Goal: Communication & Community: Answer question/provide support

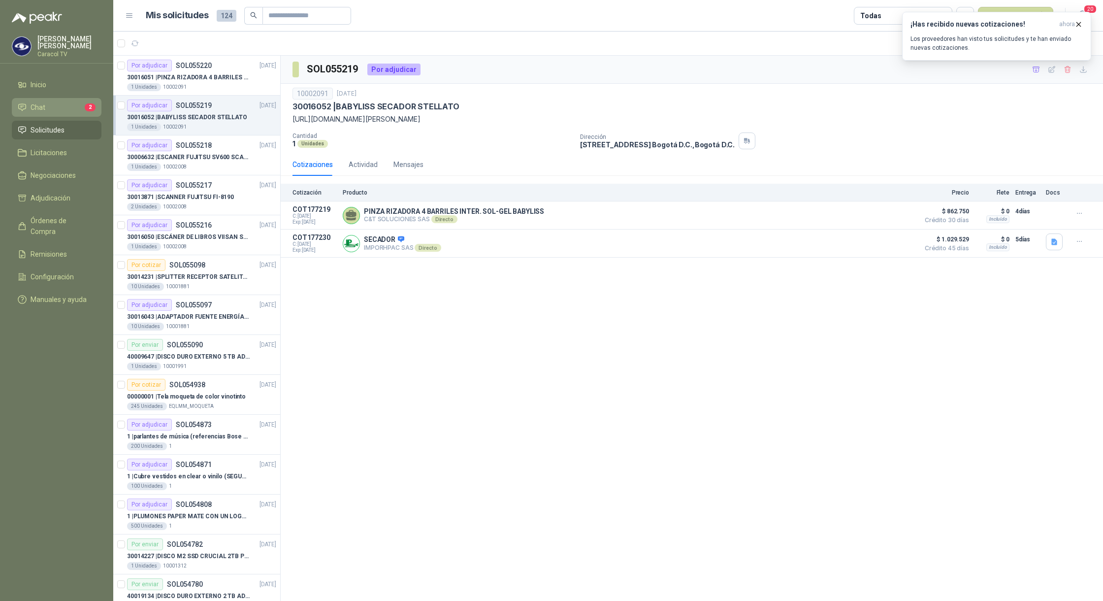
click at [52, 107] on li "Chat 2" at bounding box center [57, 107] width 78 height 11
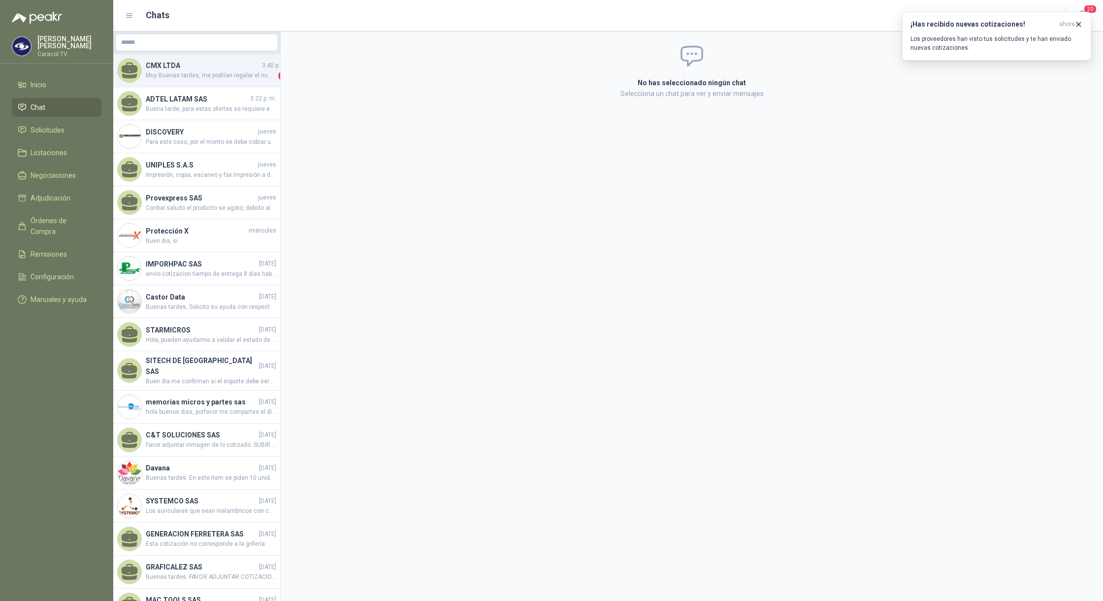
click at [192, 67] on h4 "CMX LTDA" at bounding box center [203, 65] width 114 height 11
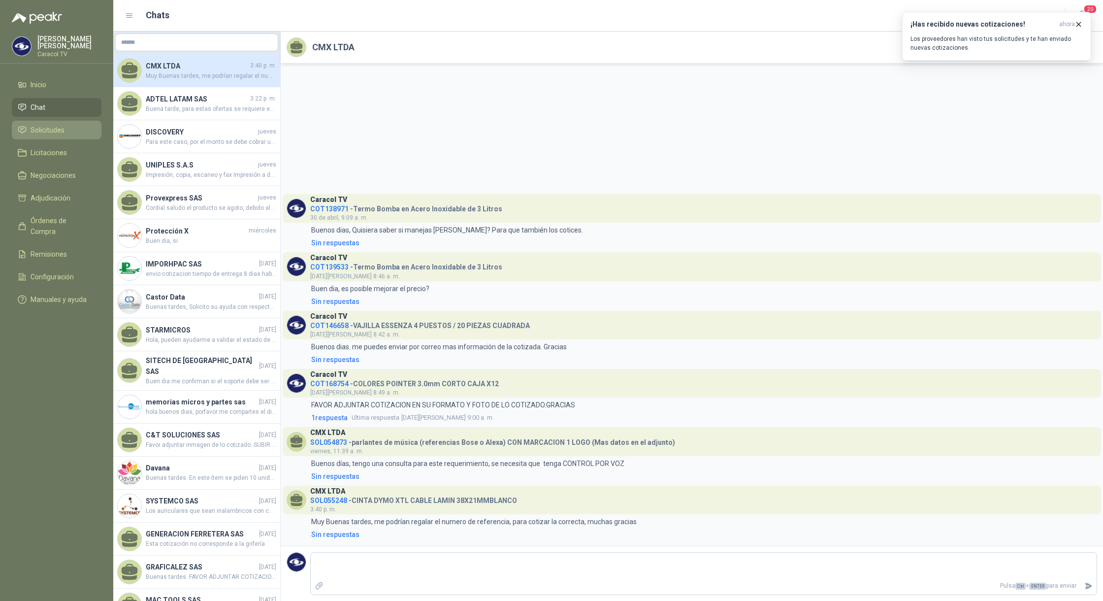
click at [38, 123] on link "Solicitudes" at bounding box center [57, 130] width 90 height 19
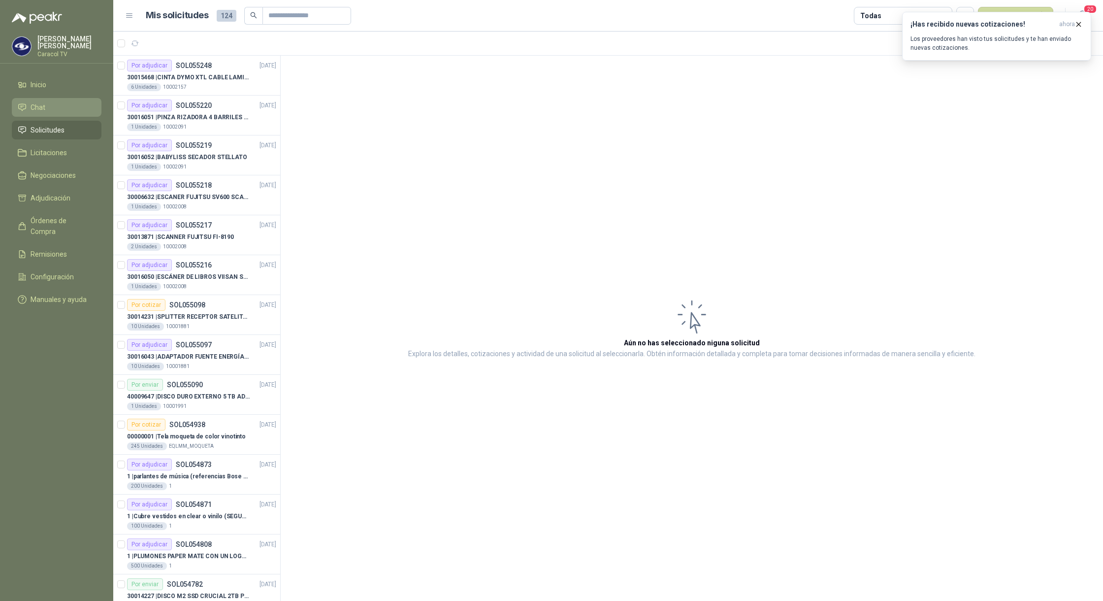
click at [44, 111] on span "Chat" at bounding box center [38, 107] width 15 height 11
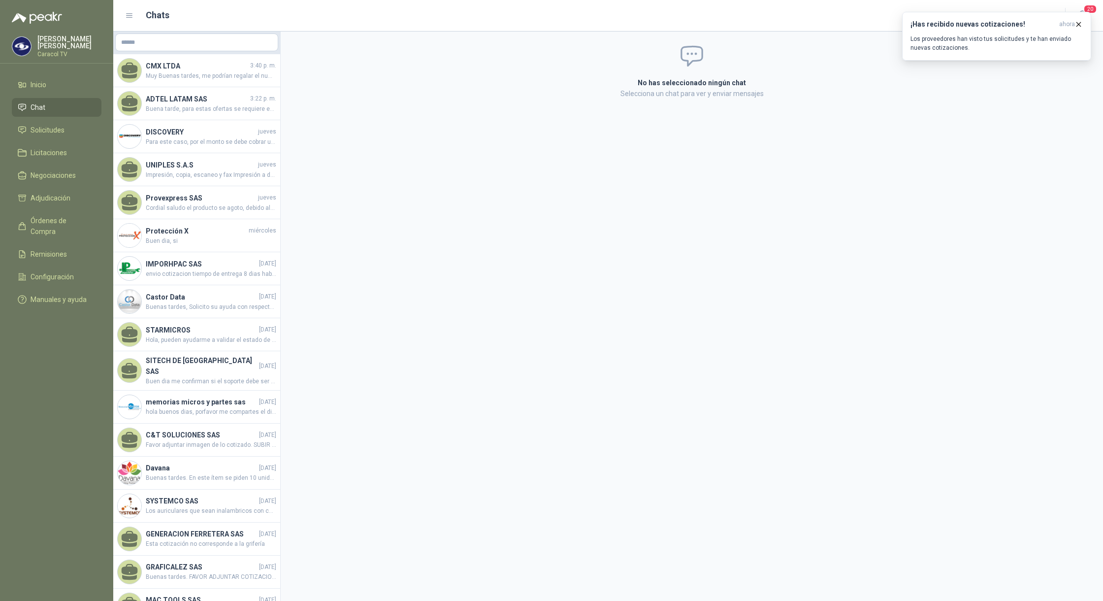
click at [176, 104] on span "Buena tarde, para estas ofertas se requiere equipos con teclado en español lati…" at bounding box center [211, 108] width 130 height 9
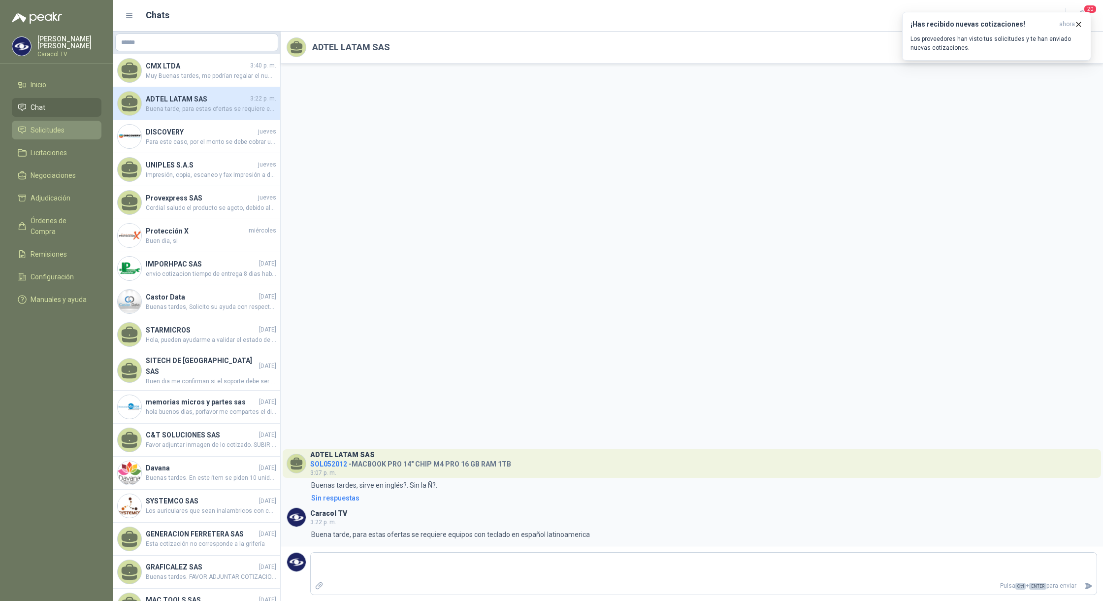
click at [41, 127] on span "Solicitudes" at bounding box center [48, 130] width 34 height 11
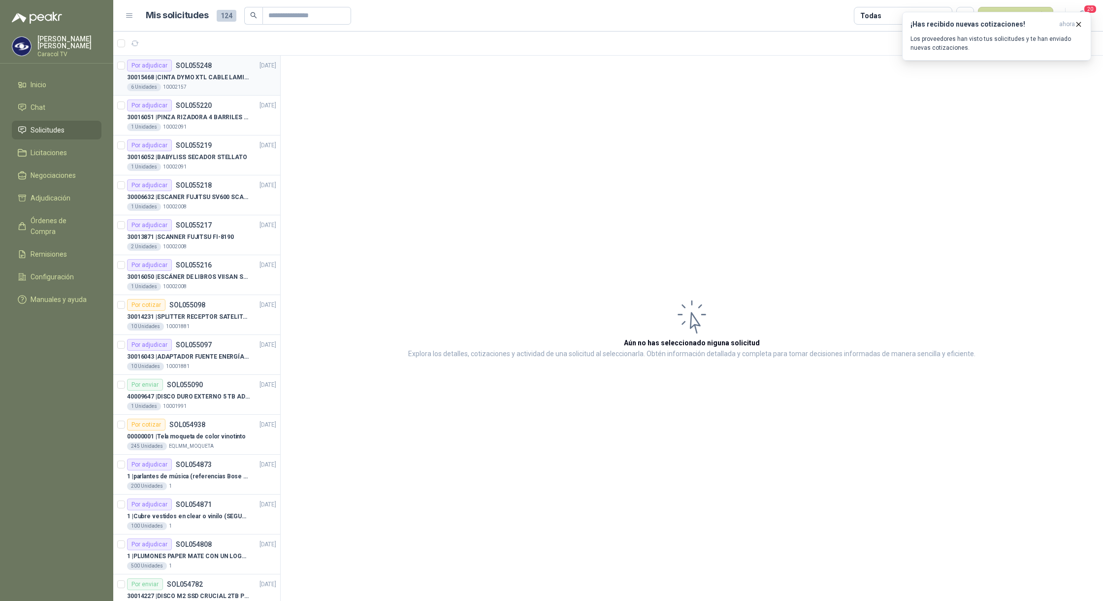
click at [213, 79] on p "30015468 | CINTA DYMO XTL CABLE LAMIN 38X21MMBLANCO" at bounding box center [188, 77] width 123 height 9
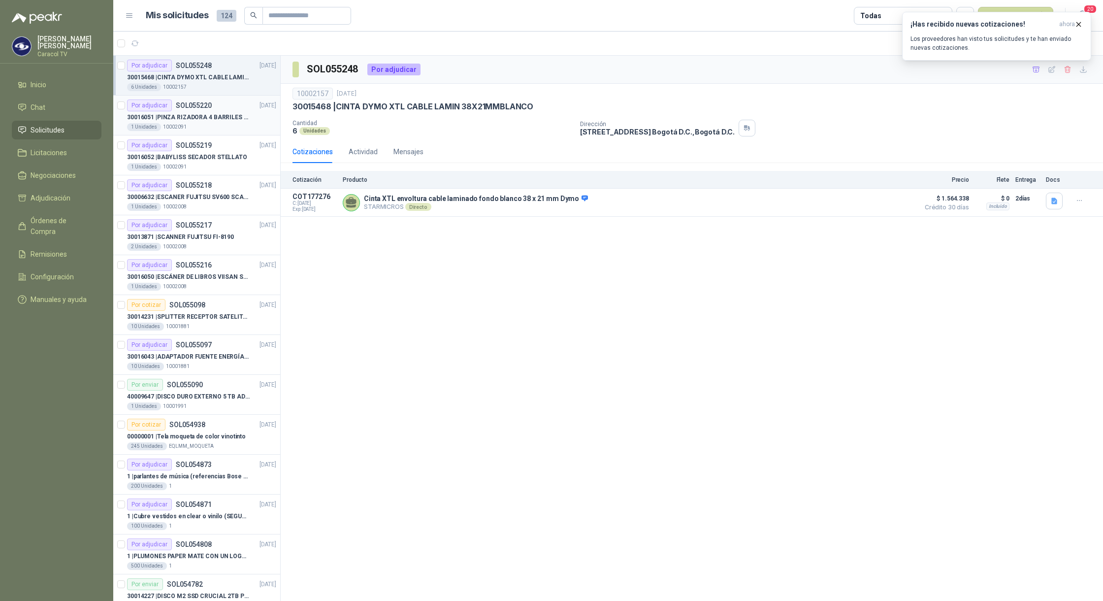
click at [195, 113] on p "30016051 | PINZA RIZADORA 4 BARRILES INTER. SOL-GEL BABYLISS SECADOR [PERSON_N…" at bounding box center [188, 117] width 123 height 9
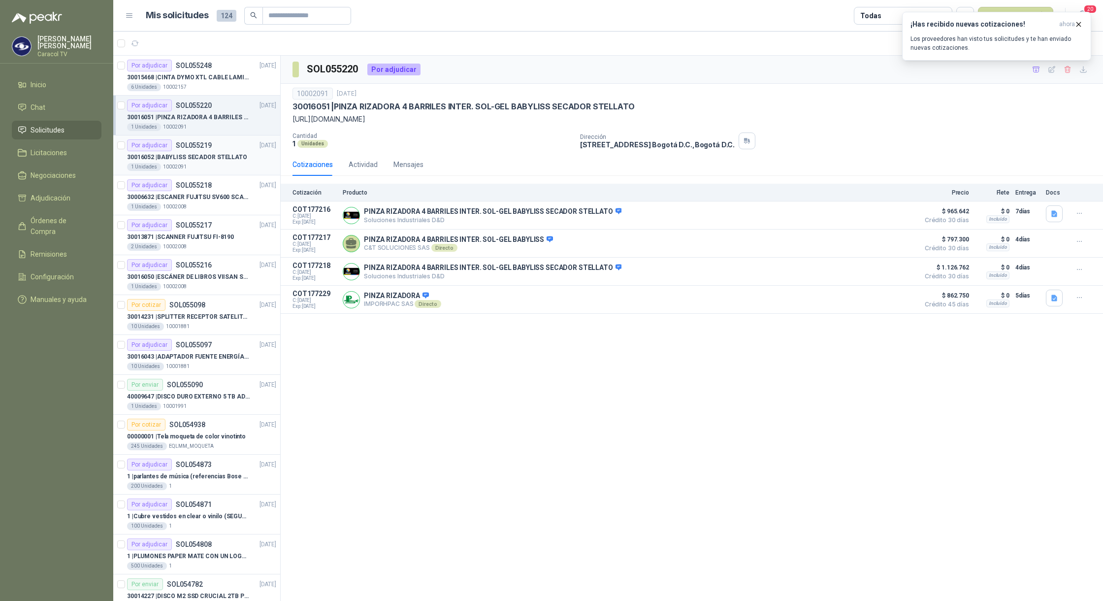
click at [192, 151] on div "Por adjudicar SOL055219" at bounding box center [169, 145] width 85 height 12
